Goal: Task Accomplishment & Management: Use online tool/utility

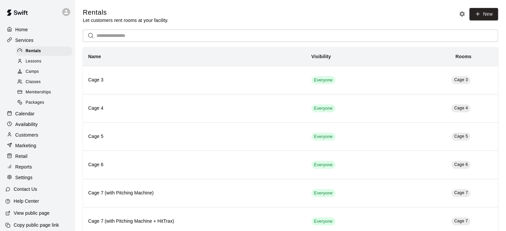
click at [30, 170] on p "Reports" at bounding box center [23, 167] width 17 height 7
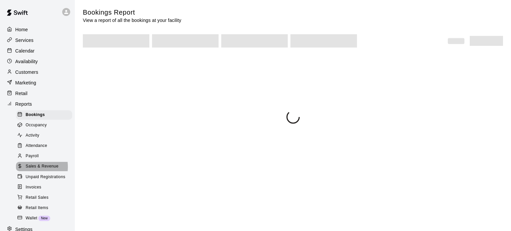
click at [30, 170] on span "Sales & Revenue" at bounding box center [42, 166] width 33 height 7
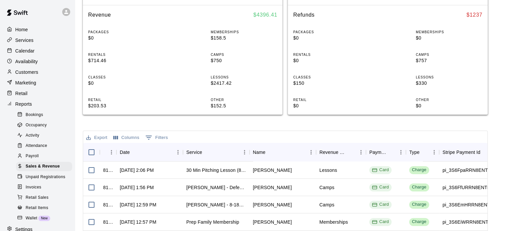
scroll to position [134, 0]
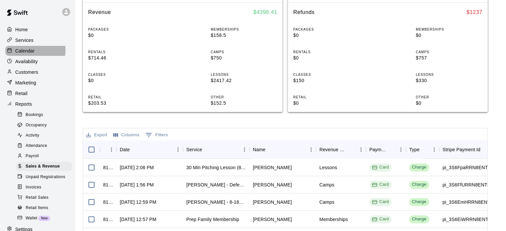
click at [35, 52] on div "Calendar" at bounding box center [37, 51] width 64 height 10
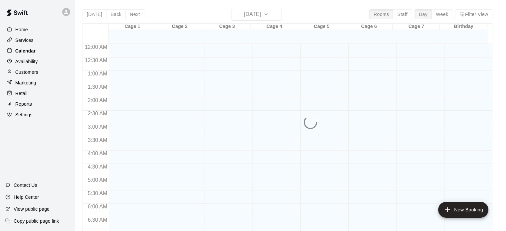
scroll to position [382, 0]
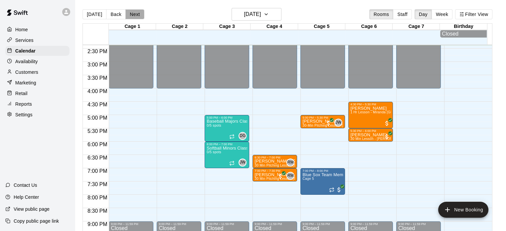
click at [131, 14] on button "Next" at bounding box center [134, 14] width 19 height 10
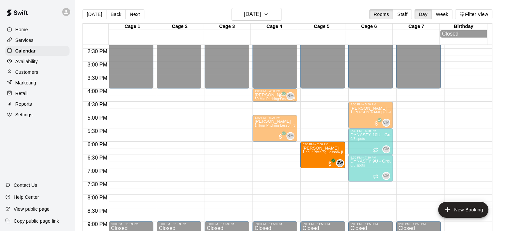
drag, startPoint x: 280, startPoint y: 152, endPoint x: 311, endPoint y: 157, distance: 31.7
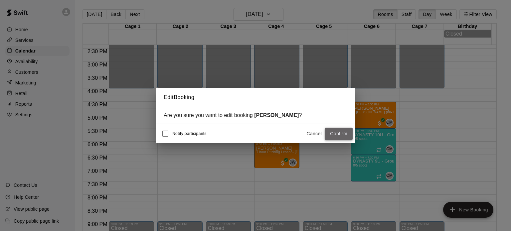
click at [342, 133] on button "Confirm" at bounding box center [339, 134] width 28 height 12
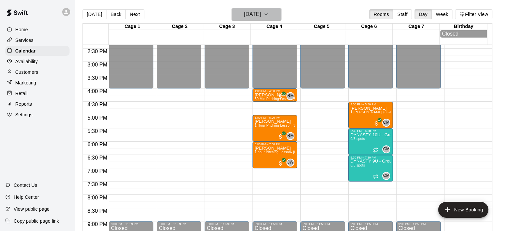
click at [272, 16] on button "[DATE]" at bounding box center [256, 14] width 50 height 13
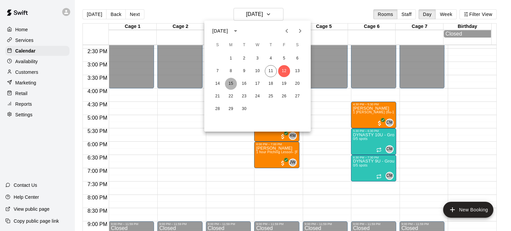
click at [231, 83] on button "15" at bounding box center [231, 84] width 12 height 12
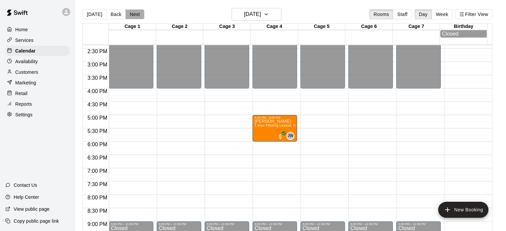
click at [130, 13] on button "Next" at bounding box center [134, 14] width 19 height 10
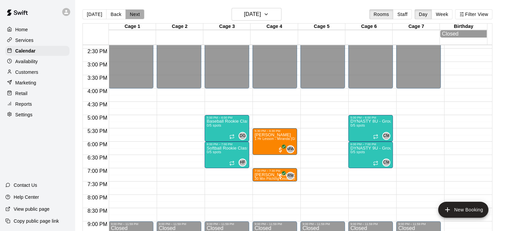
click at [130, 13] on button "Next" at bounding box center [134, 14] width 19 height 10
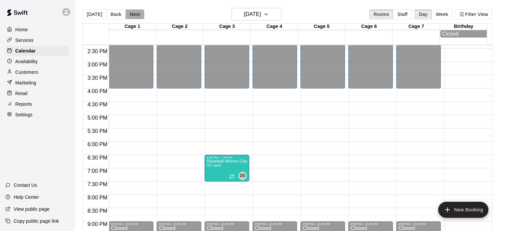
click at [130, 13] on button "Next" at bounding box center [134, 14] width 19 height 10
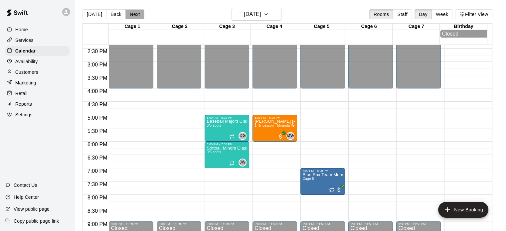
click at [130, 13] on button "Next" at bounding box center [134, 14] width 19 height 10
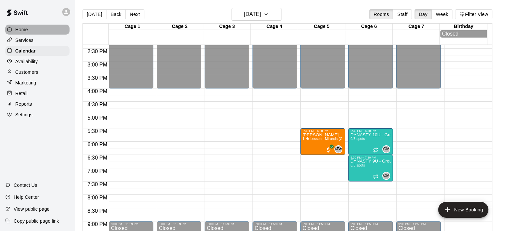
click at [37, 30] on div "Home" at bounding box center [37, 30] width 64 height 10
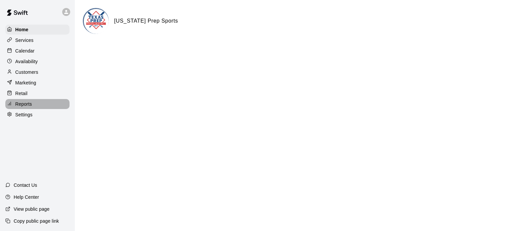
click at [24, 106] on p "Reports" at bounding box center [23, 104] width 17 height 7
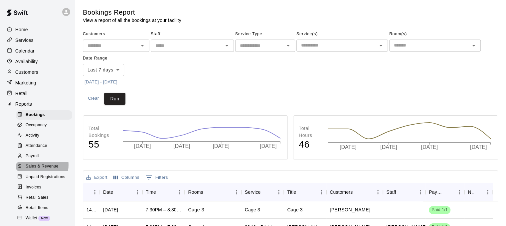
click at [36, 170] on span "Sales & Revenue" at bounding box center [42, 166] width 33 height 7
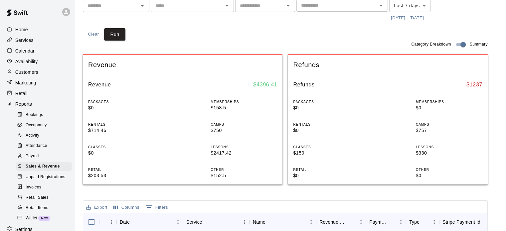
scroll to position [55, 0]
